Goal: Task Accomplishment & Management: Use online tool/utility

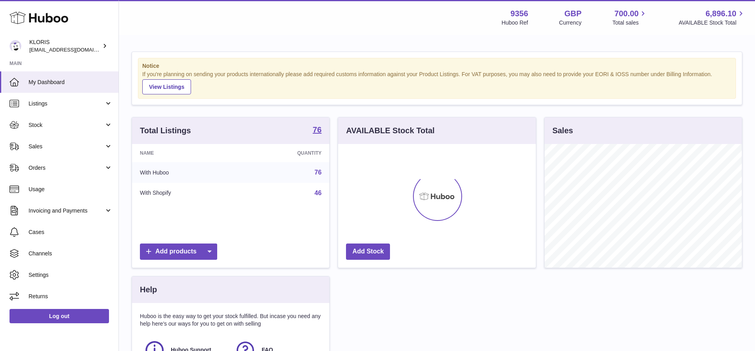
scroll to position [124, 198]
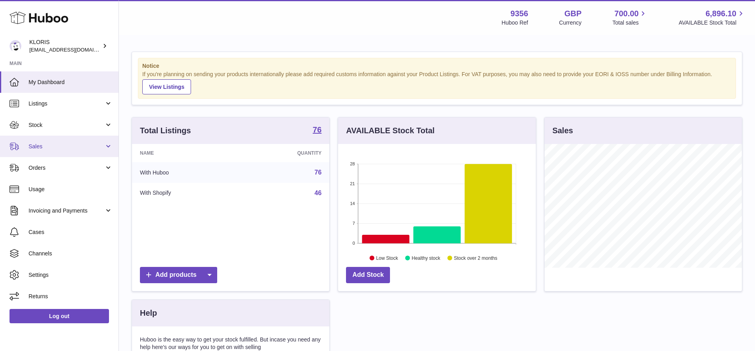
click at [42, 145] on span "Sales" at bounding box center [67, 147] width 76 height 8
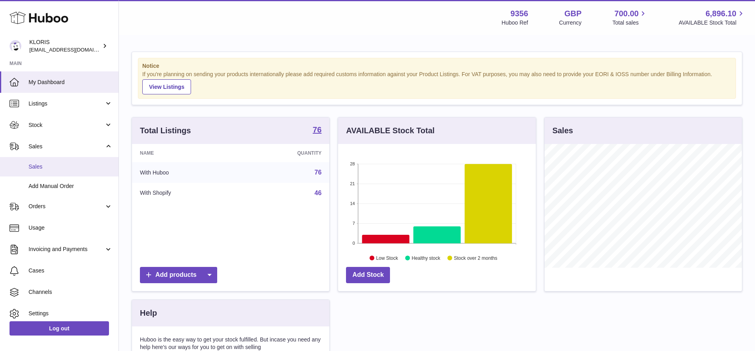
click at [46, 164] on span "Sales" at bounding box center [71, 167] width 84 height 8
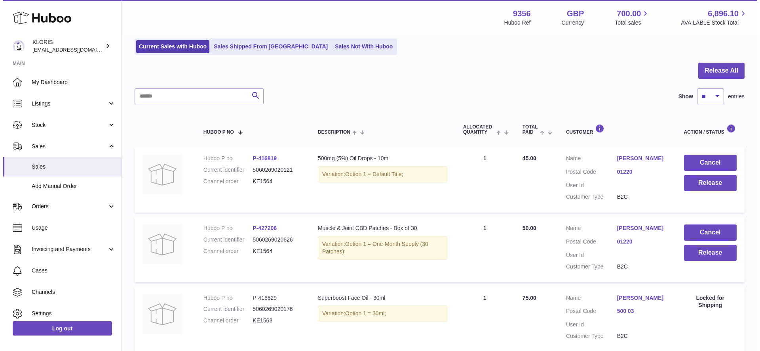
scroll to position [167, 0]
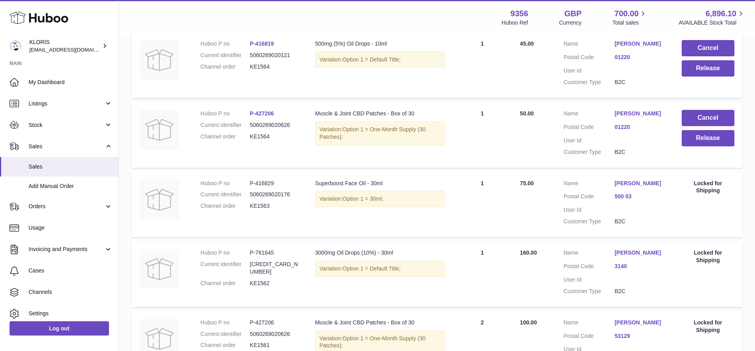
click at [634, 110] on link "[PERSON_NAME]" at bounding box center [639, 114] width 51 height 8
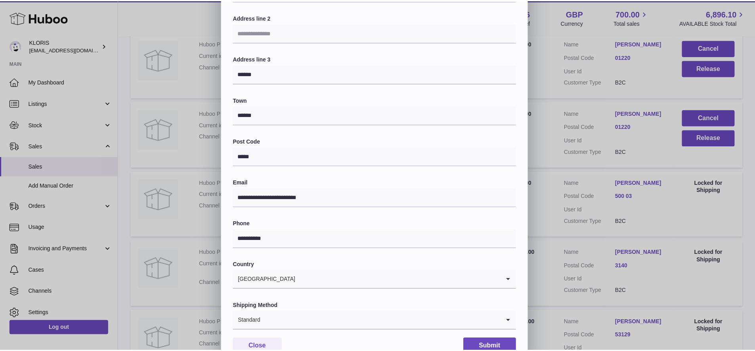
scroll to position [145, 0]
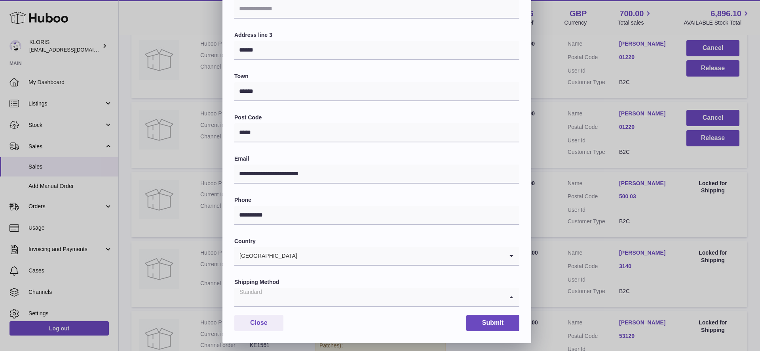
click at [509, 292] on icon "Search for option" at bounding box center [512, 297] width 16 height 18
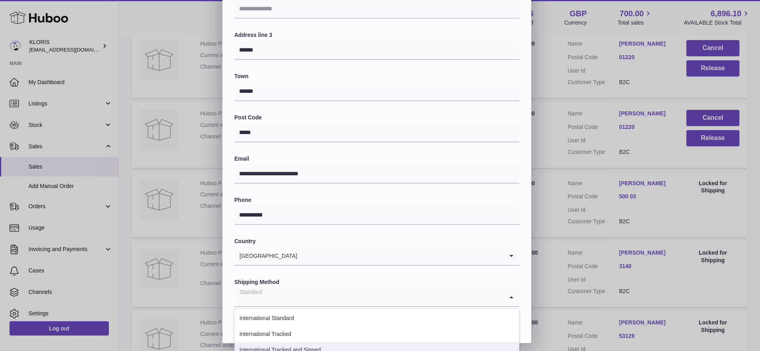
click at [299, 344] on li "International Tracked and Signed" at bounding box center [377, 350] width 284 height 16
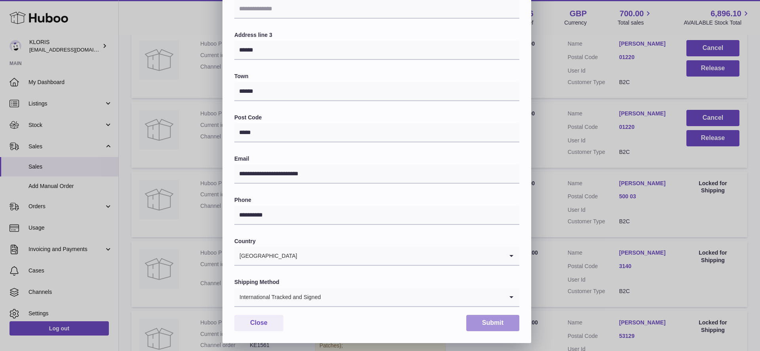
click at [499, 319] on button "Submit" at bounding box center [493, 322] width 53 height 16
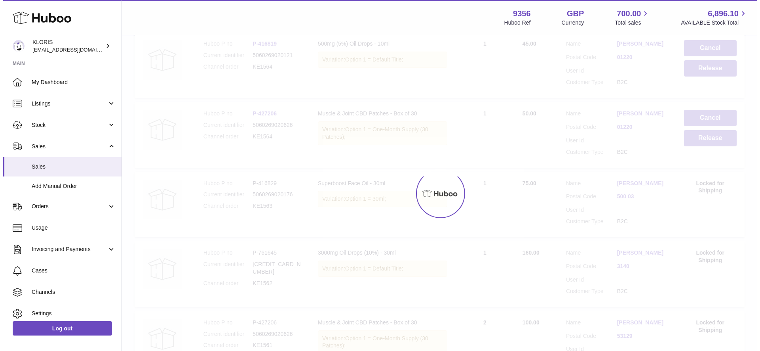
scroll to position [0, 0]
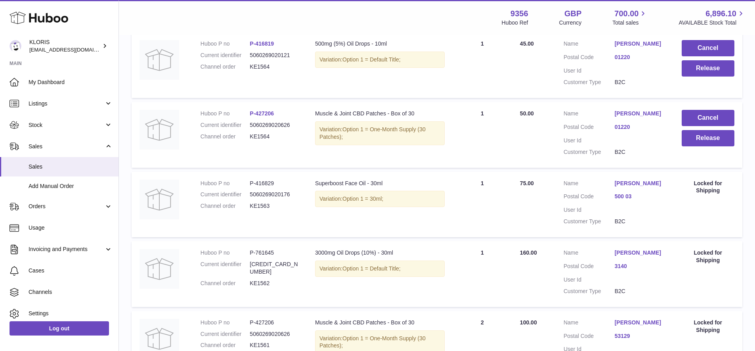
click at [635, 110] on link "[PERSON_NAME]" at bounding box center [639, 114] width 51 height 8
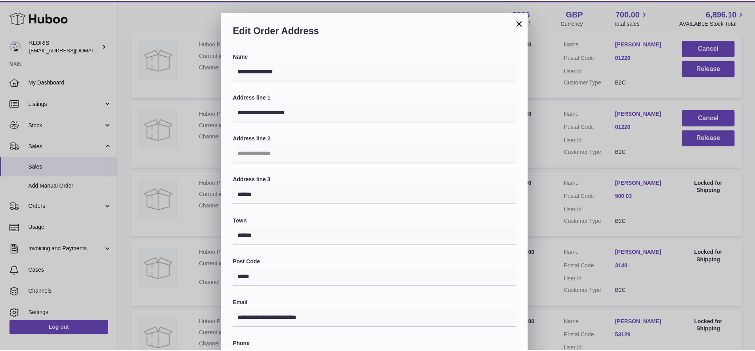
scroll to position [145, 0]
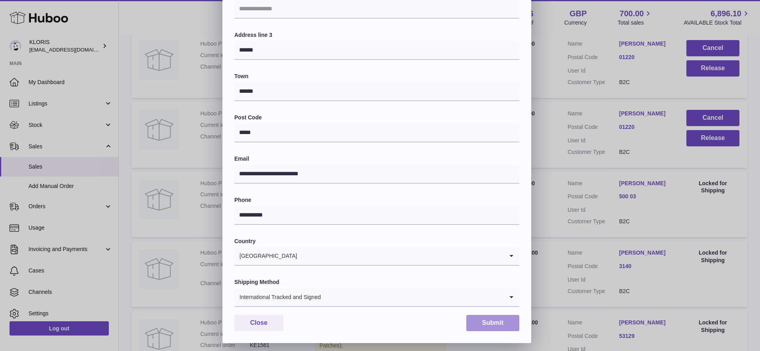
click at [494, 317] on button "Submit" at bounding box center [493, 322] width 53 height 16
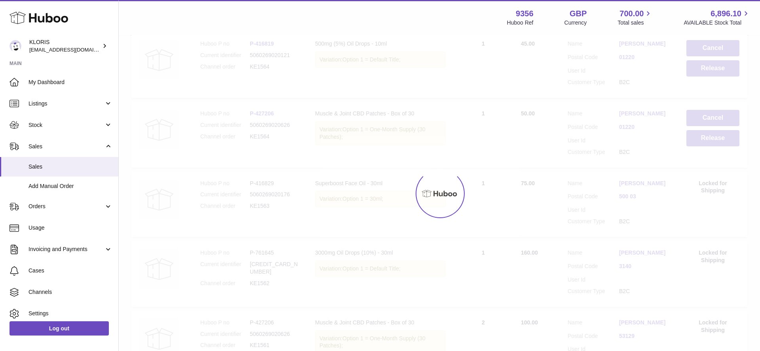
scroll to position [0, 0]
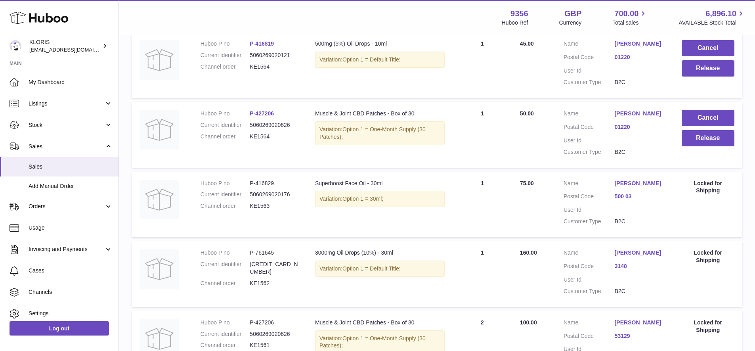
click at [628, 42] on link "[PERSON_NAME]" at bounding box center [639, 44] width 51 height 8
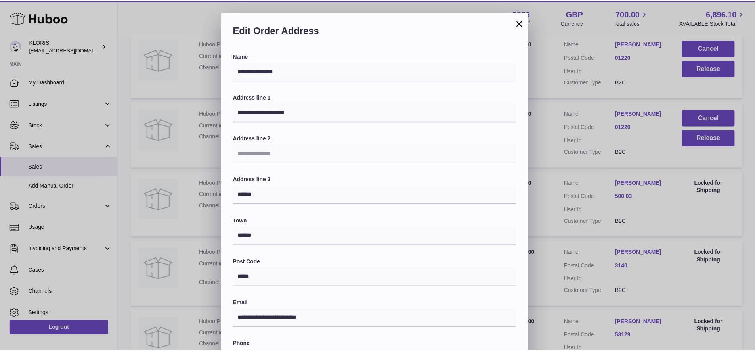
scroll to position [145, 0]
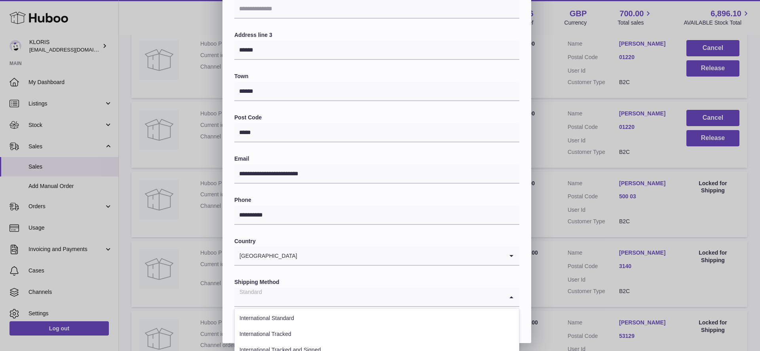
click at [510, 290] on icon "Search for option" at bounding box center [512, 297] width 16 height 18
click at [322, 343] on li "International Tracked and Signed" at bounding box center [377, 350] width 284 height 16
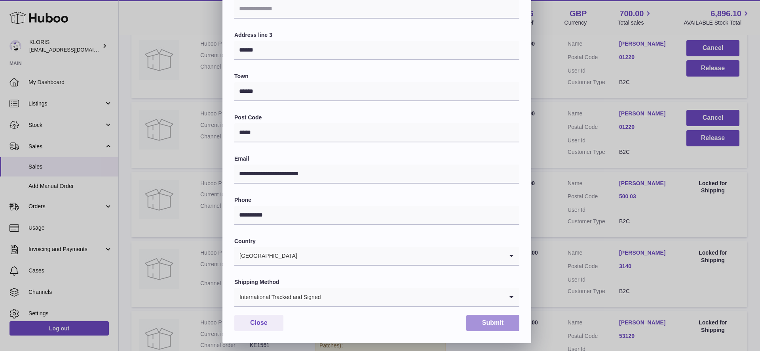
click at [481, 318] on button "Submit" at bounding box center [493, 322] width 53 height 16
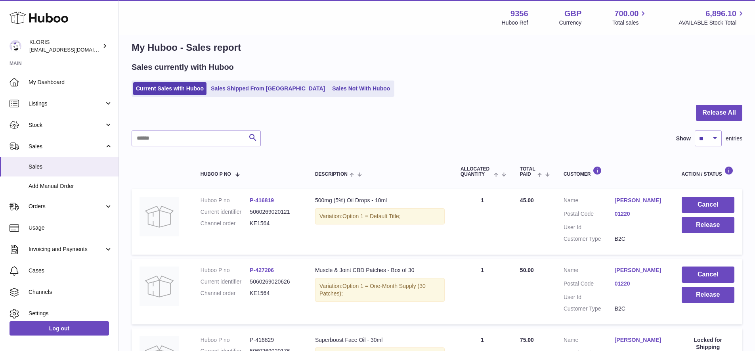
scroll to position [0, 0]
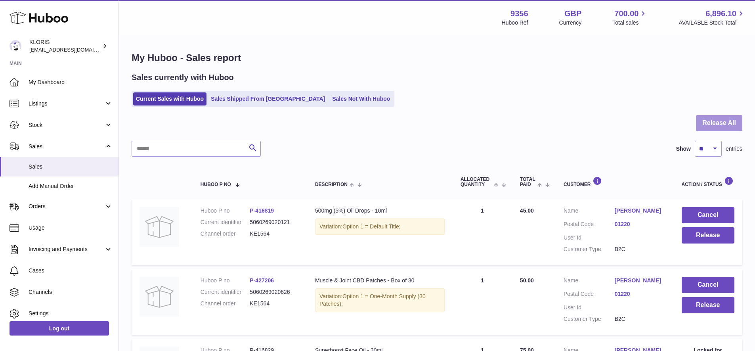
click at [717, 122] on button "Release All" at bounding box center [718, 123] width 46 height 16
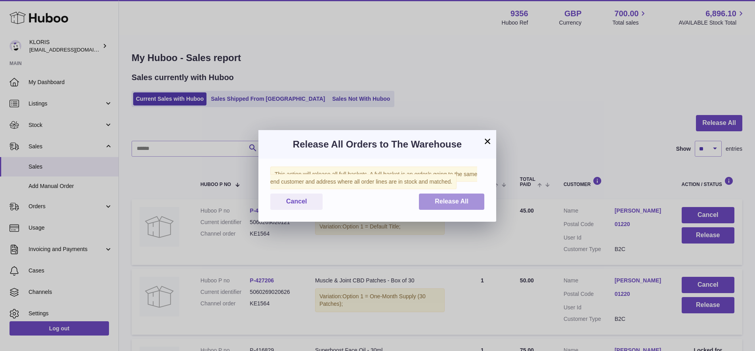
click at [451, 205] on button "Release All" at bounding box center [451, 201] width 65 height 16
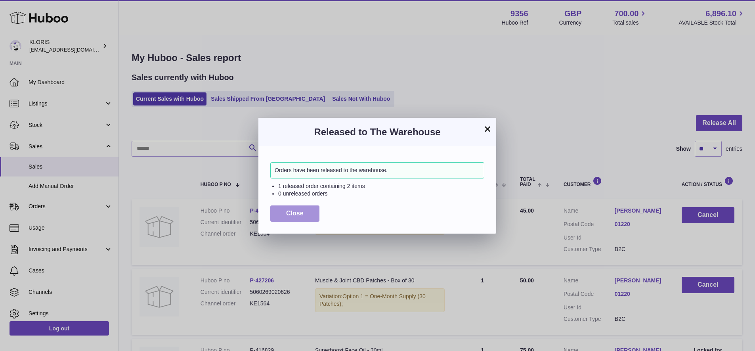
click at [294, 213] on span "Close" at bounding box center [294, 213] width 17 height 7
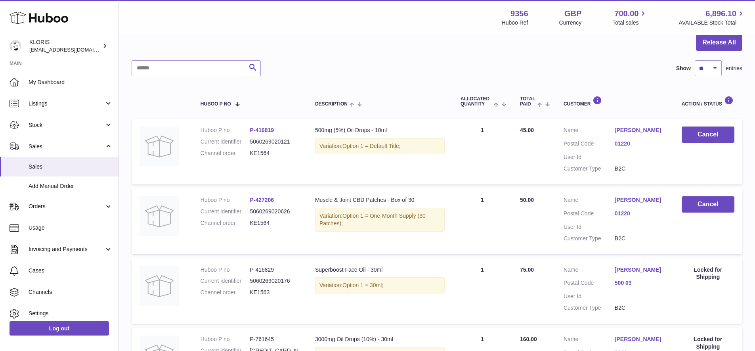
scroll to position [78, 0]
